Goal: Find specific page/section

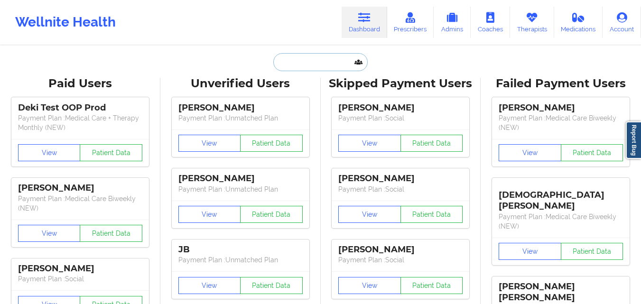
click at [342, 66] on input "text" at bounding box center [320, 62] width 94 height 18
paste input "[PERSON_NAME]"
type input "[PERSON_NAME]"
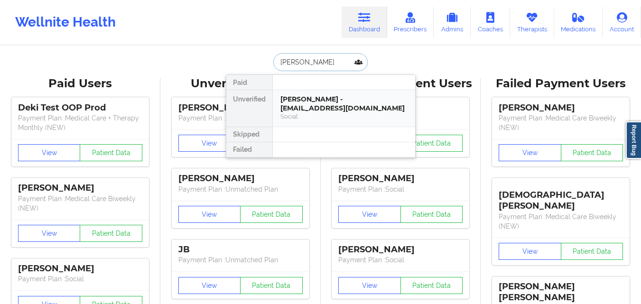
click at [346, 107] on div "[PERSON_NAME] - [EMAIL_ADDRESS][DOMAIN_NAME]" at bounding box center [343, 104] width 127 height 18
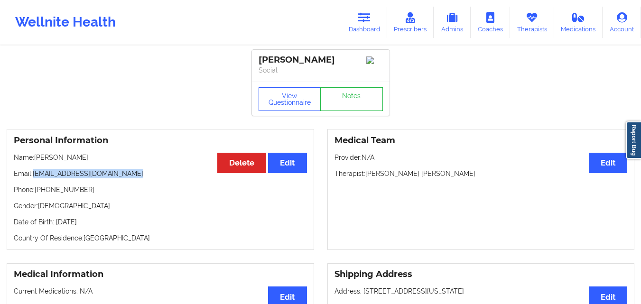
drag, startPoint x: 35, startPoint y: 183, endPoint x: 135, endPoint y: 186, distance: 100.6
click at [135, 178] on p "Email: [EMAIL_ADDRESS][DOMAIN_NAME]" at bounding box center [160, 173] width 293 height 9
copy p "[EMAIL_ADDRESS][DOMAIN_NAME]"
drag, startPoint x: 297, startPoint y: 71, endPoint x: 260, endPoint y: 59, distance: 38.9
click at [260, 59] on div "[PERSON_NAME]" at bounding box center [321, 60] width 124 height 11
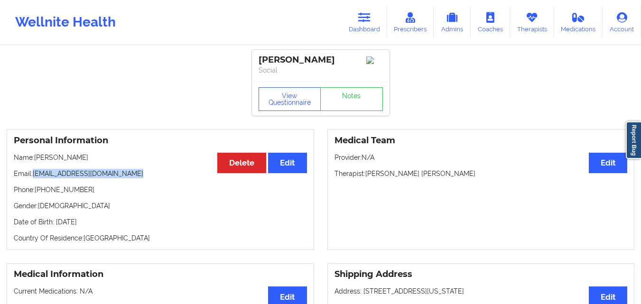
copy div "[PERSON_NAME]"
click at [349, 105] on link "Notes" at bounding box center [351, 99] width 63 height 24
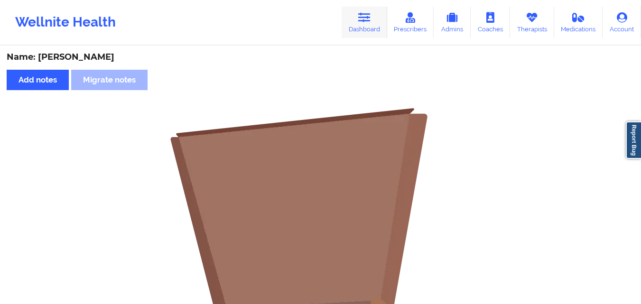
click at [371, 26] on link "Dashboard" at bounding box center [365, 22] width 46 height 31
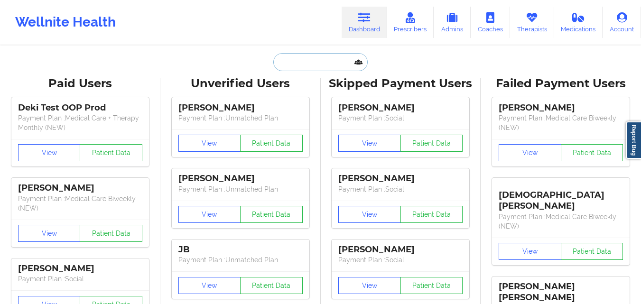
click at [290, 64] on input "text" at bounding box center [320, 62] width 94 height 18
paste input "[PERSON_NAME]"
type input "[PERSON_NAME]"
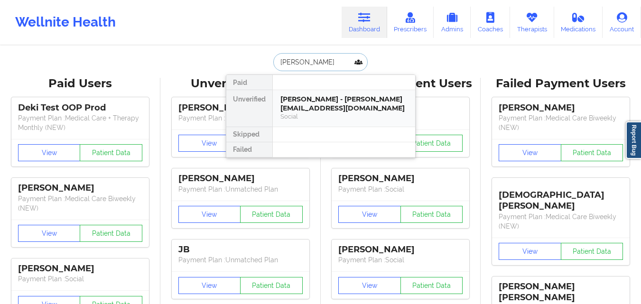
click at [331, 112] on div "Social" at bounding box center [343, 116] width 127 height 8
